Goal: Task Accomplishment & Management: Use online tool/utility

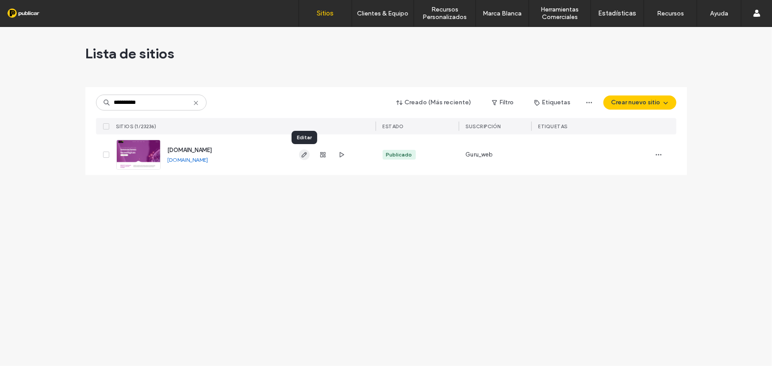
type input "**********"
click at [306, 158] on icon "button" at bounding box center [304, 154] width 7 height 7
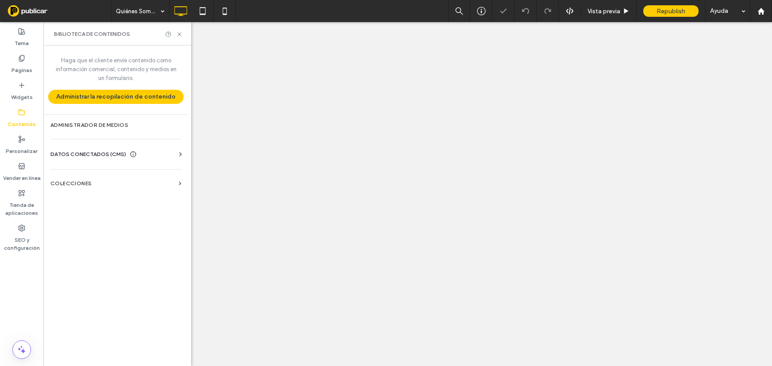
click at [120, 125] on label "Administrador de medios" at bounding box center [115, 125] width 131 height 6
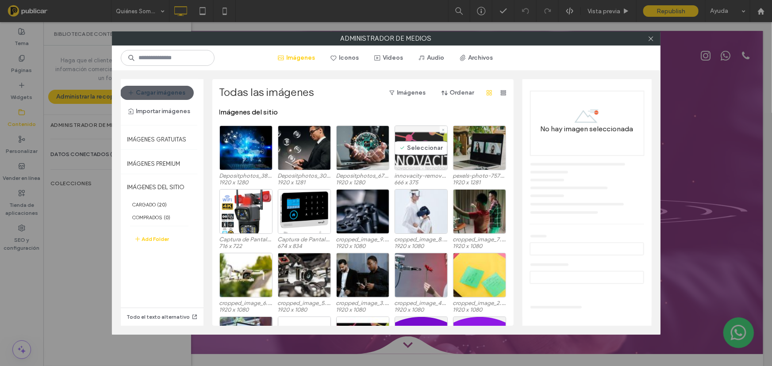
click at [407, 143] on div "Seleccionar" at bounding box center [421, 148] width 53 height 45
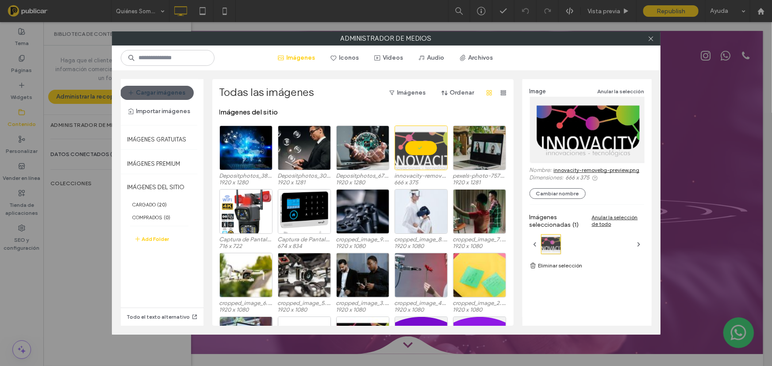
click at [578, 169] on link "innovacity-removebg-preview.png" at bounding box center [597, 170] width 86 height 7
click at [472, 205] on div "Seleccionar" at bounding box center [479, 211] width 53 height 45
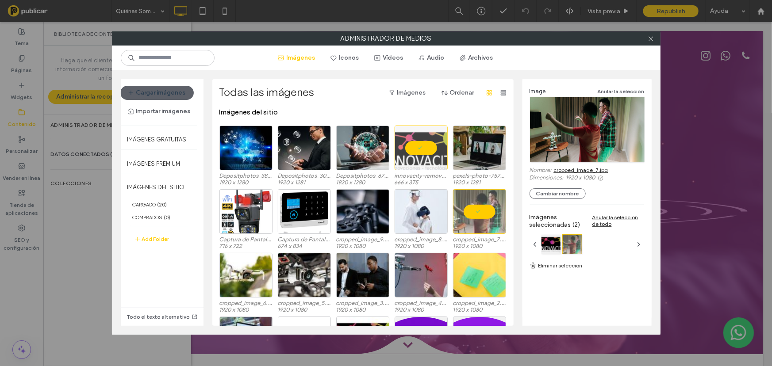
click at [580, 173] on link "cropped_image_7.jpg" at bounding box center [581, 170] width 54 height 7
click at [254, 146] on div "Seleccionar" at bounding box center [245, 148] width 53 height 45
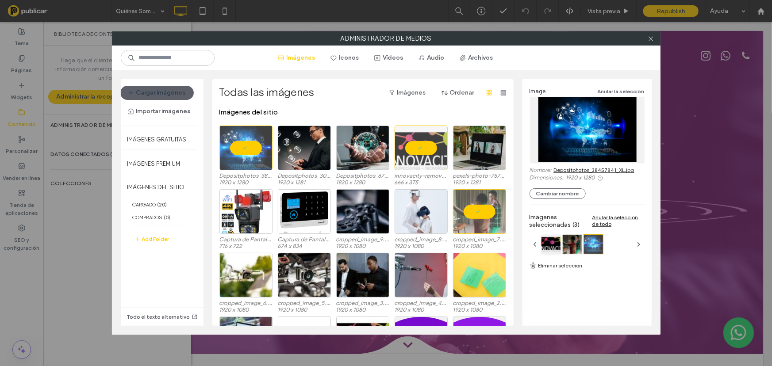
click at [581, 169] on link "Depositphotos_38457841_XL.jpg" at bounding box center [594, 170] width 81 height 7
click at [261, 273] on div "Seleccionar" at bounding box center [245, 275] width 53 height 45
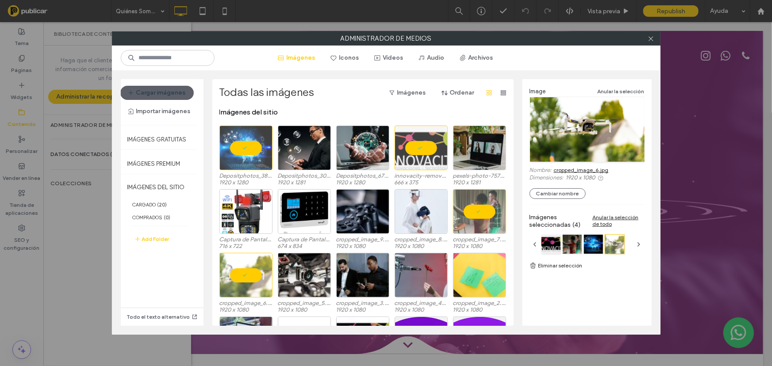
click at [567, 172] on link "cropped_image_6.jpg" at bounding box center [581, 170] width 55 height 7
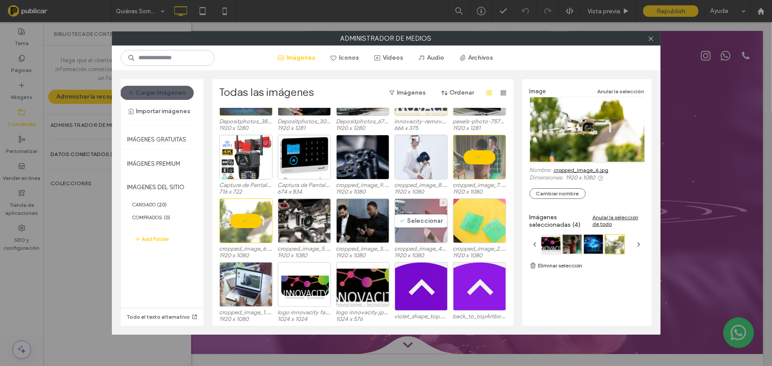
scroll to position [62, 0]
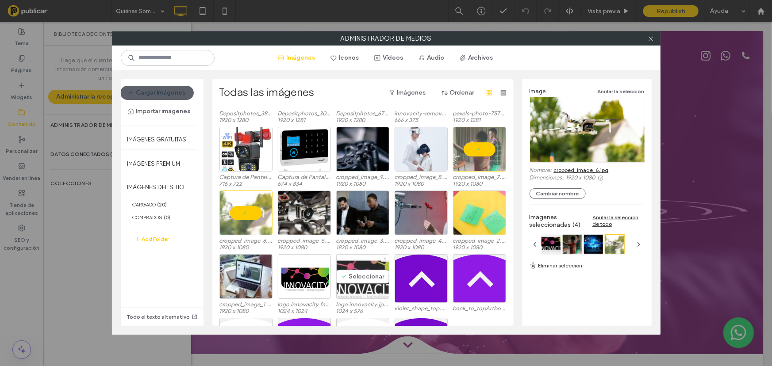
click at [352, 275] on div "Seleccionar" at bounding box center [362, 276] width 53 height 45
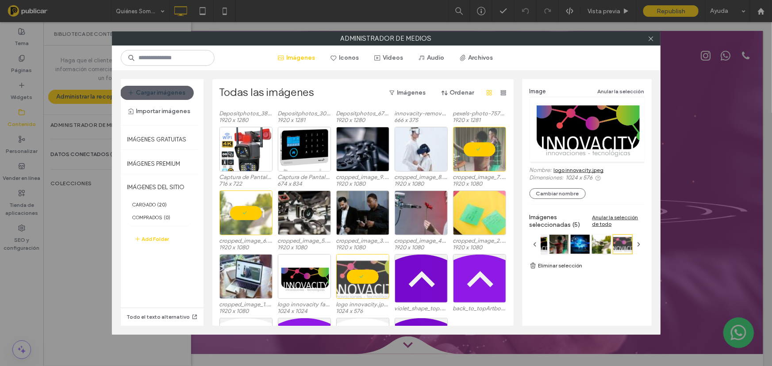
click at [567, 169] on link "logo innovacity.jpeg" at bounding box center [579, 170] width 50 height 7
click at [233, 277] on div "Seleccionar" at bounding box center [245, 276] width 53 height 45
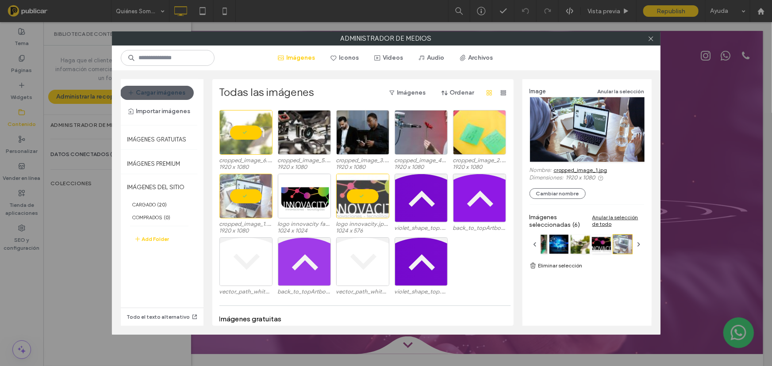
scroll to position [0, 0]
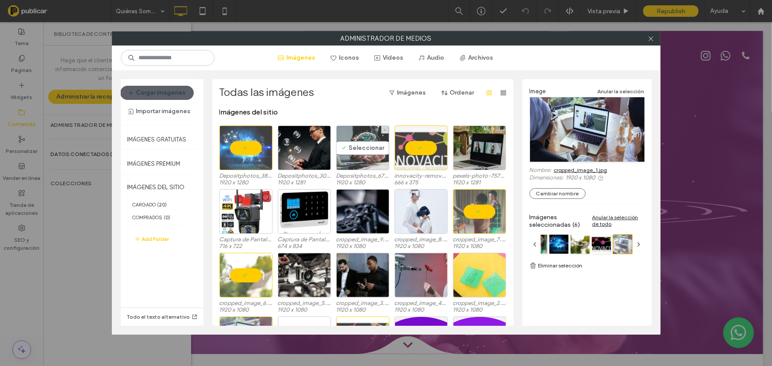
click at [357, 154] on div "Seleccionar" at bounding box center [362, 148] width 53 height 45
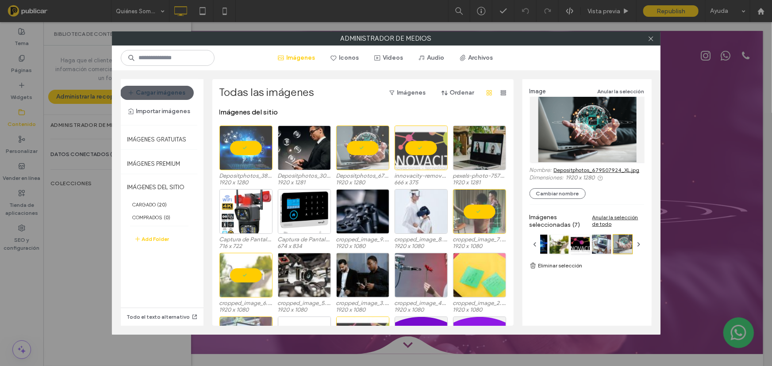
click at [600, 169] on link "Depositphotos_679507924_XL.jpg" at bounding box center [597, 170] width 86 height 7
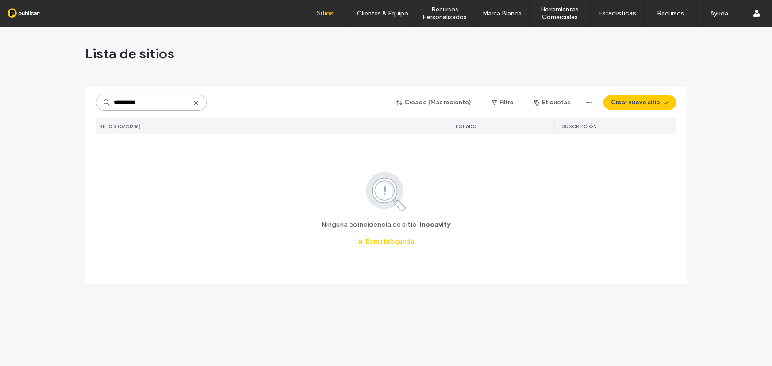
click at [119, 103] on input "**********" at bounding box center [151, 103] width 111 height 16
click at [130, 101] on input "**********" at bounding box center [151, 103] width 111 height 16
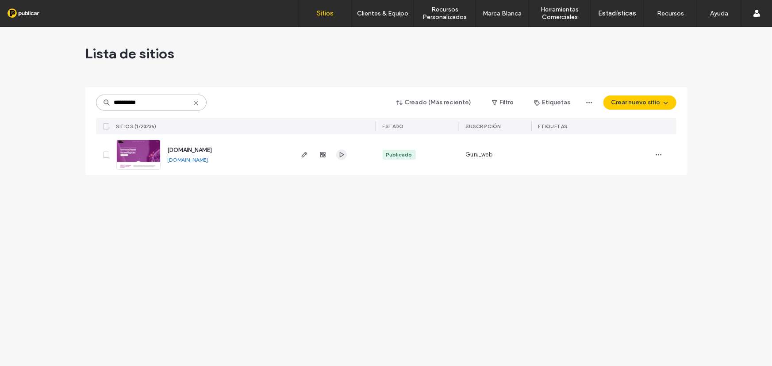
type input "**********"
click at [337, 157] on span "button" at bounding box center [341, 155] width 11 height 11
